Goal: Transaction & Acquisition: Purchase product/service

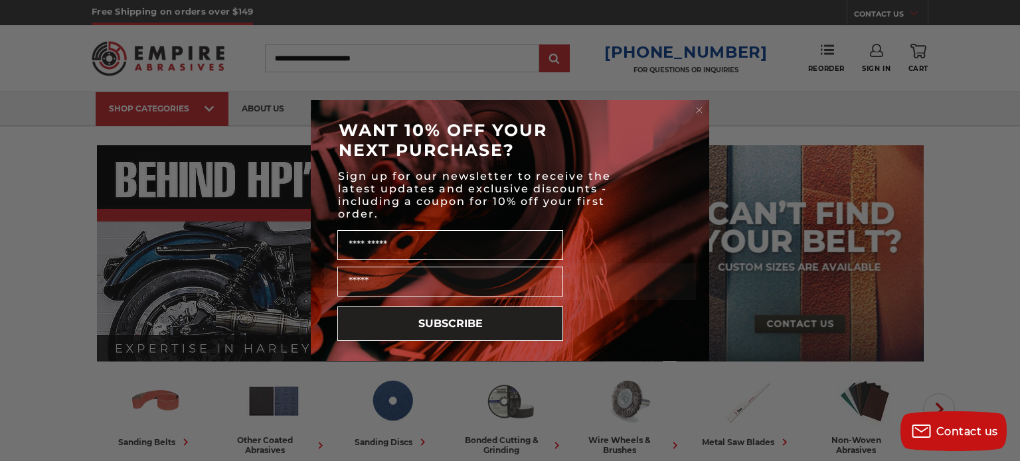
click at [700, 109] on circle "Close dialog" at bounding box center [699, 110] width 13 height 13
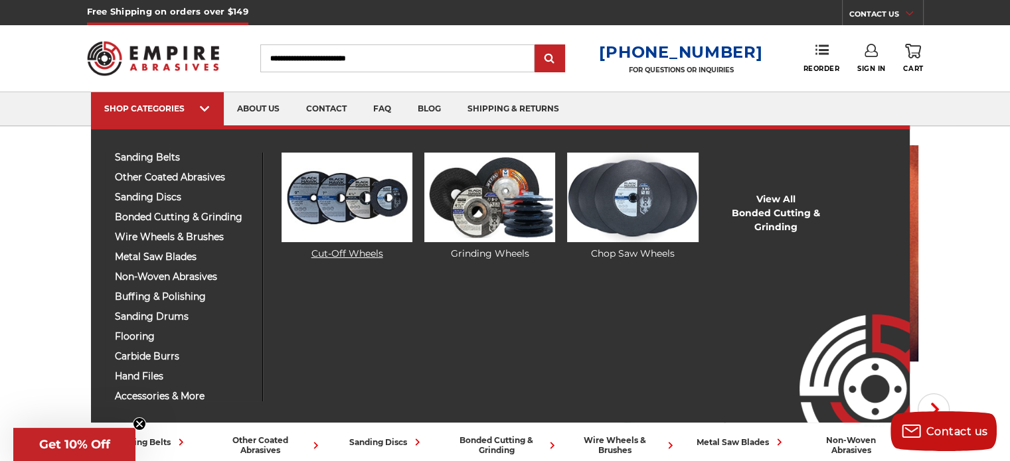
click at [325, 214] on img at bounding box center [347, 198] width 131 height 90
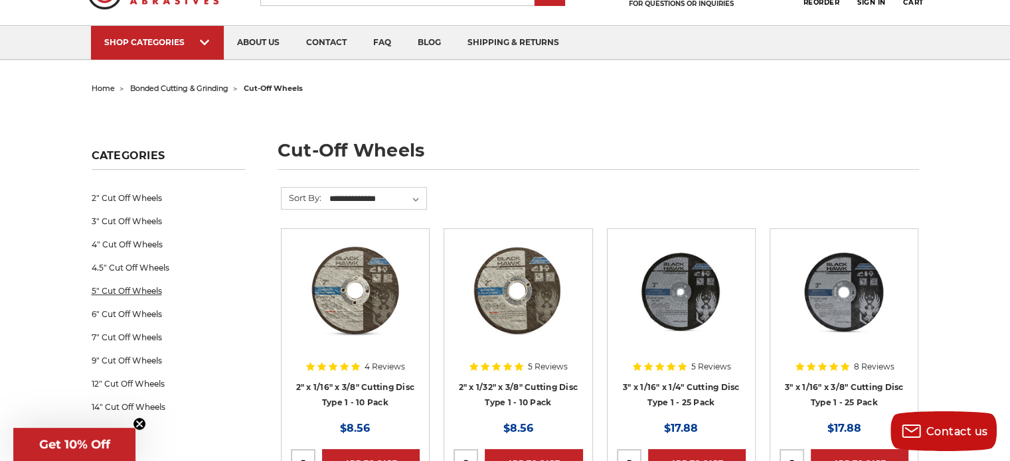
click at [151, 293] on link "5" Cut Off Wheels" at bounding box center [169, 291] width 154 height 23
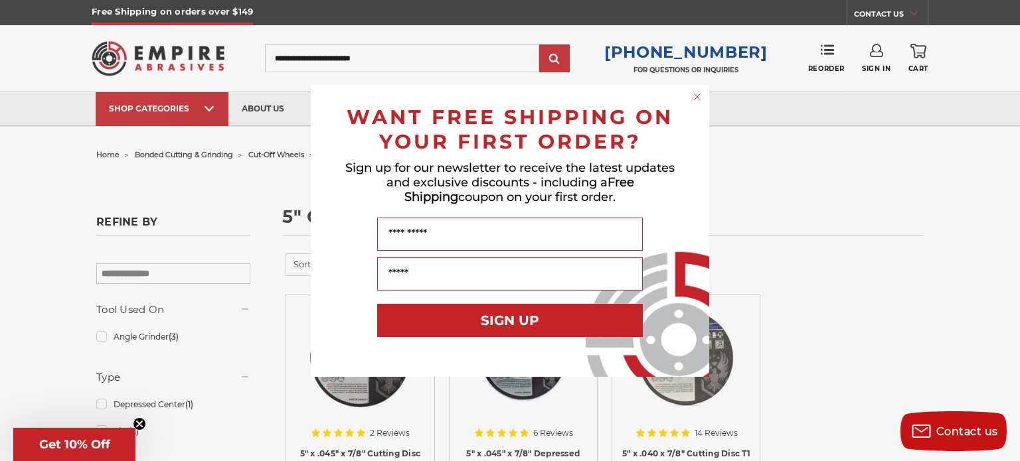
click at [698, 102] on circle "Close dialog" at bounding box center [697, 96] width 13 height 13
